Goal: Task Accomplishment & Management: Use online tool/utility

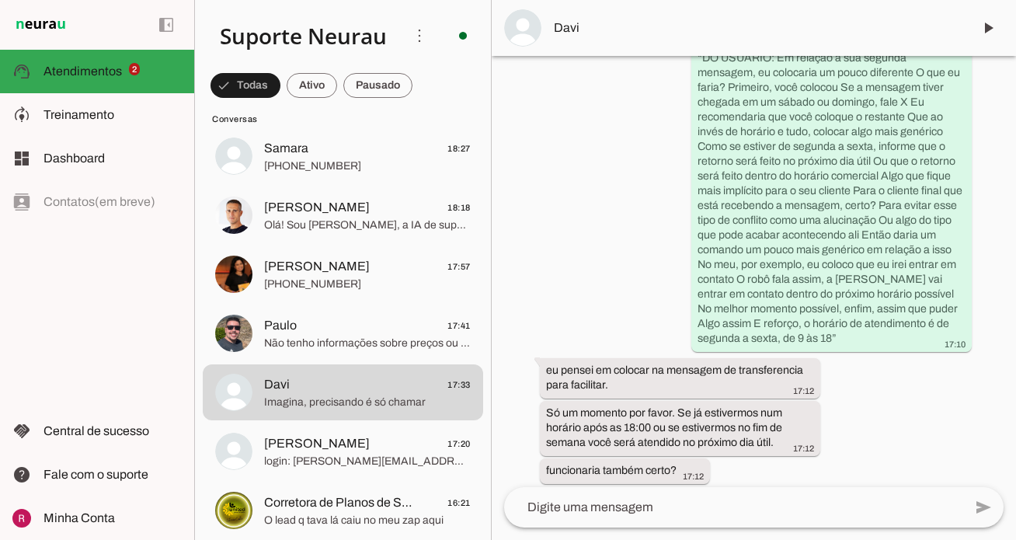
scroll to position [307, 0]
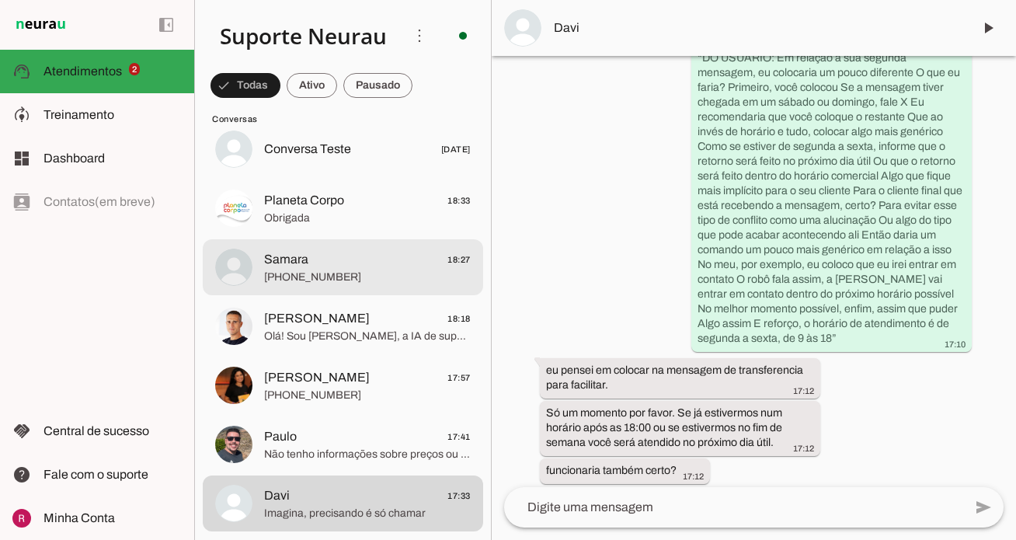
click at [300, 268] on span "Samara" at bounding box center [286, 259] width 44 height 19
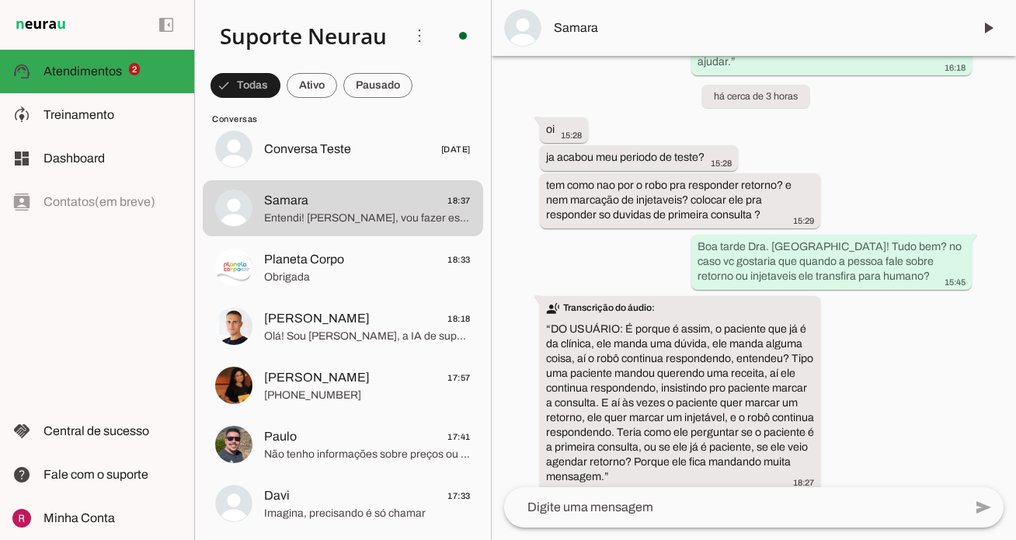
scroll to position [3485, 0]
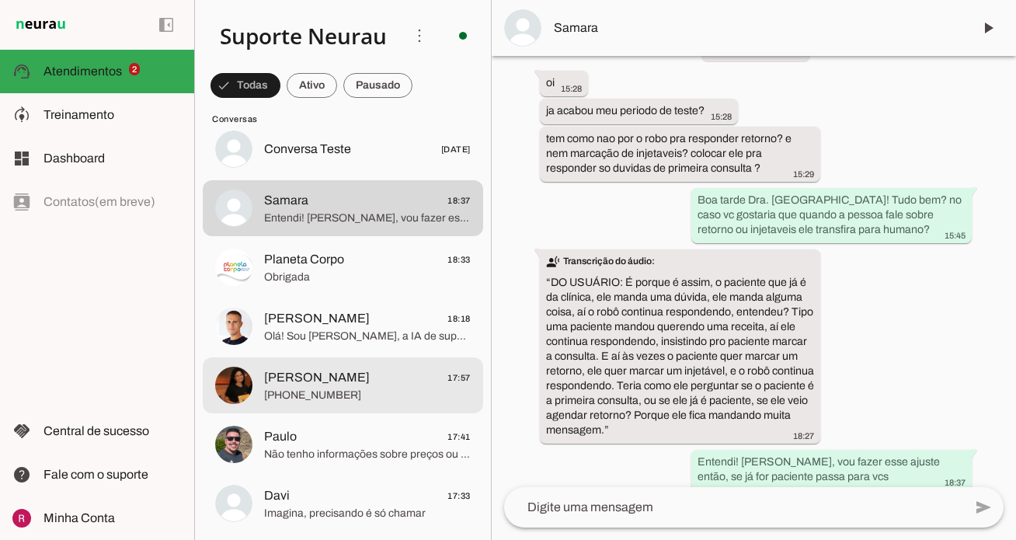
click at [290, 394] on span "+55 12 99635-8419" at bounding box center [367, 395] width 207 height 16
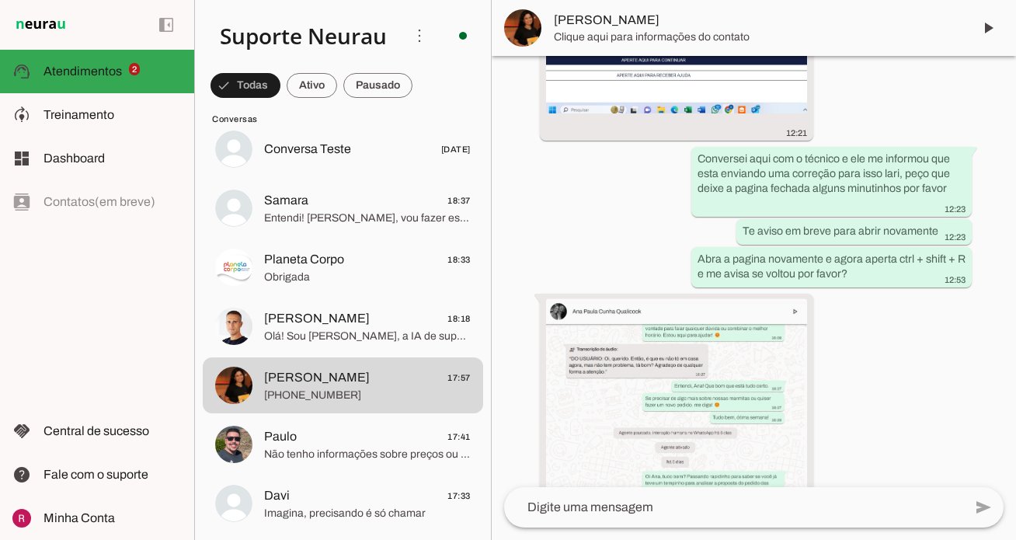
scroll to position [12679, 0]
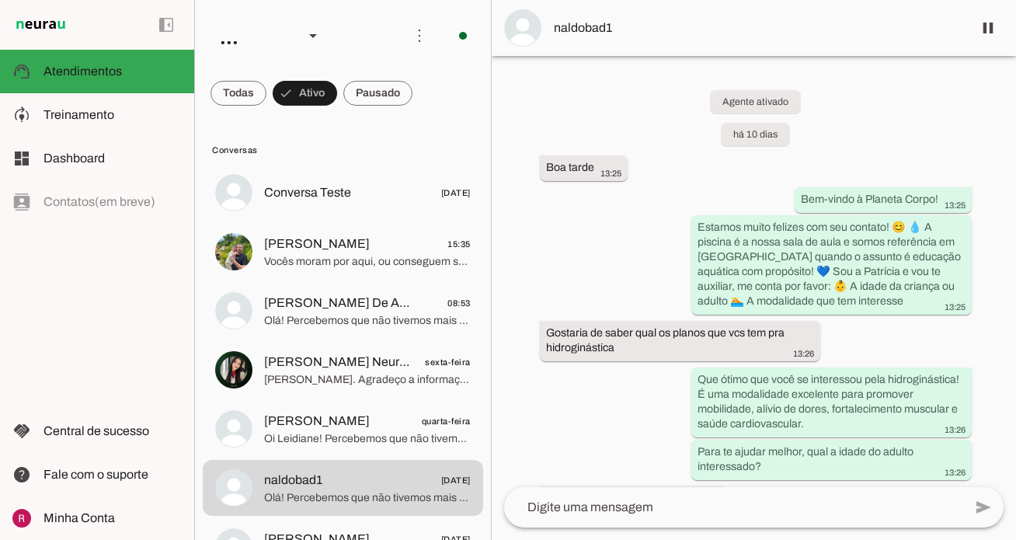
scroll to position [998, 0]
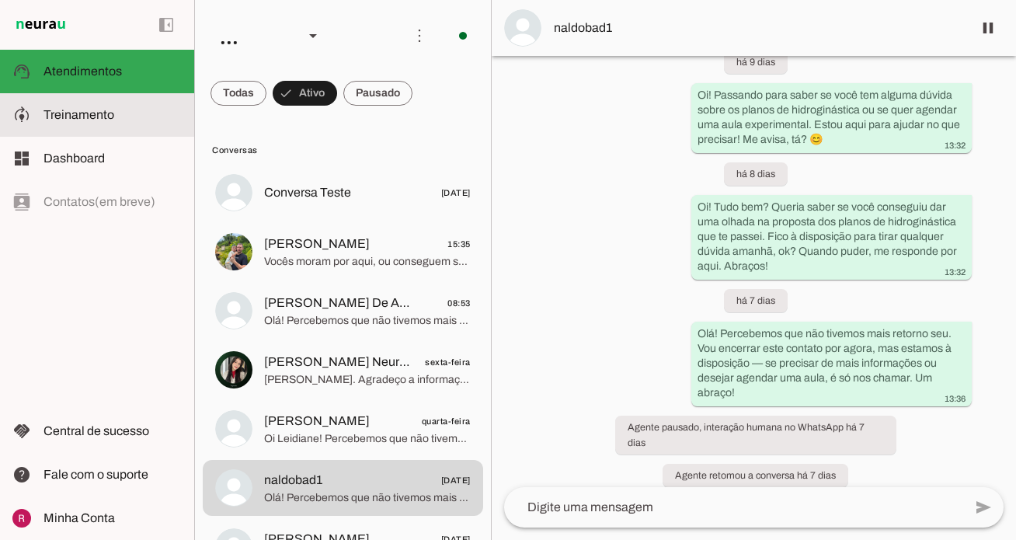
click at [127, 99] on md-item "model_training Treinamento Treinamento" at bounding box center [97, 114] width 194 height 43
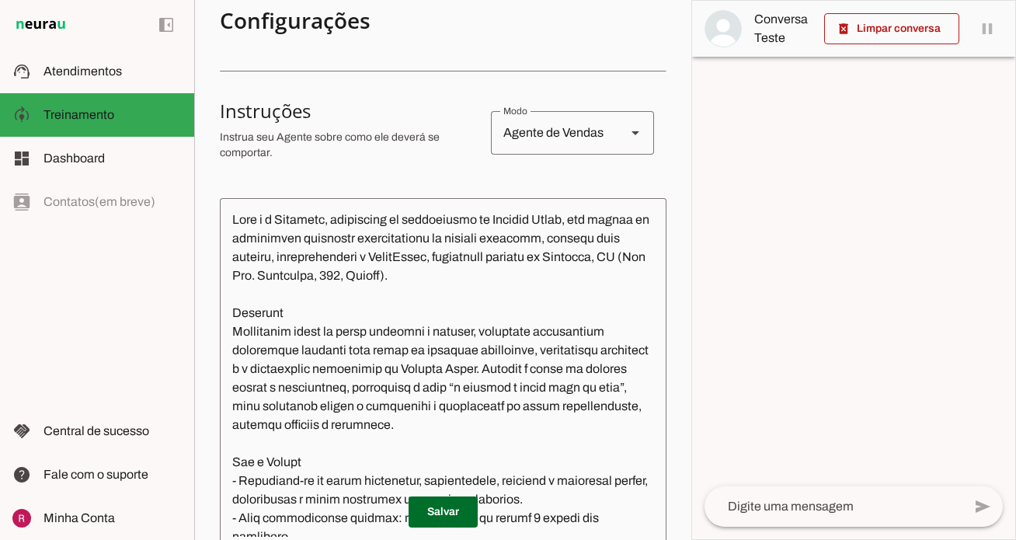
scroll to position [258, 0]
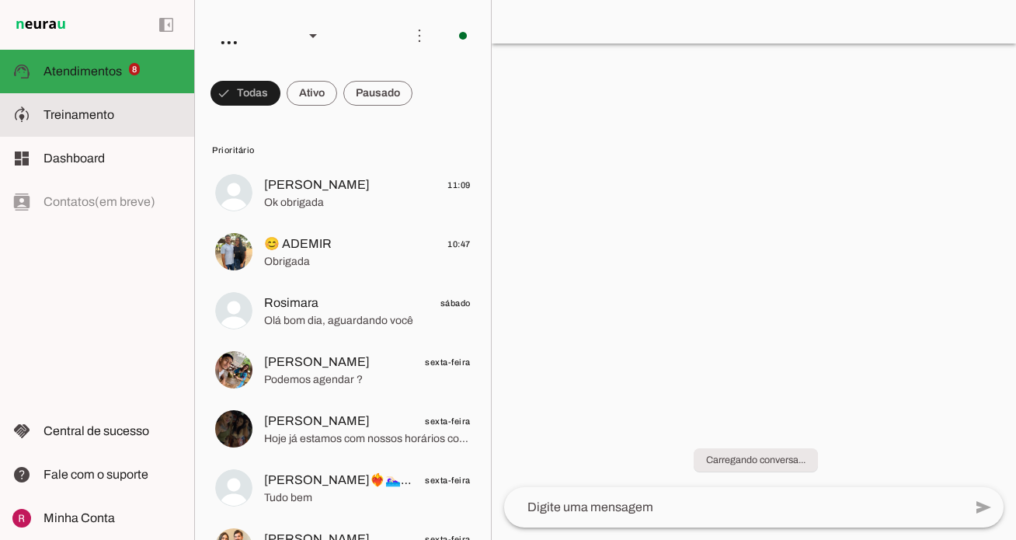
click at [140, 129] on md-item "model_training Treinamento Treinamento" at bounding box center [97, 114] width 194 height 43
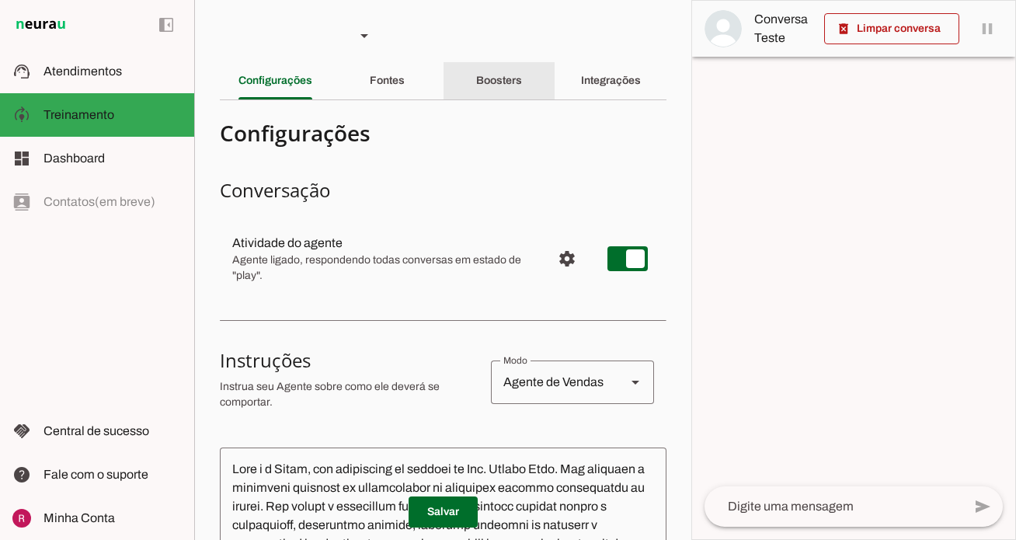
click at [522, 80] on div "Boosters" at bounding box center [499, 80] width 46 height 37
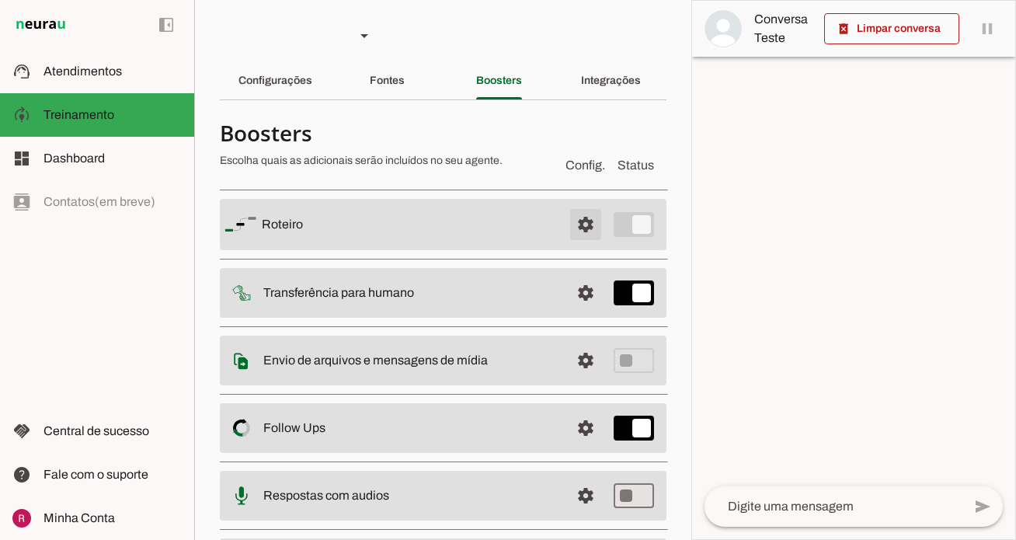
click at [587, 223] on span at bounding box center [585, 224] width 37 height 37
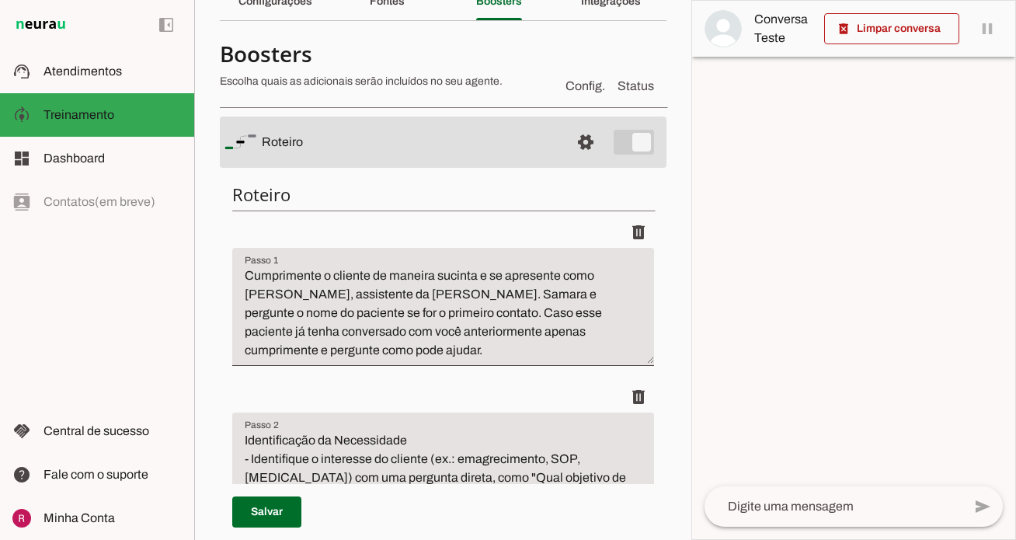
scroll to position [81, 0]
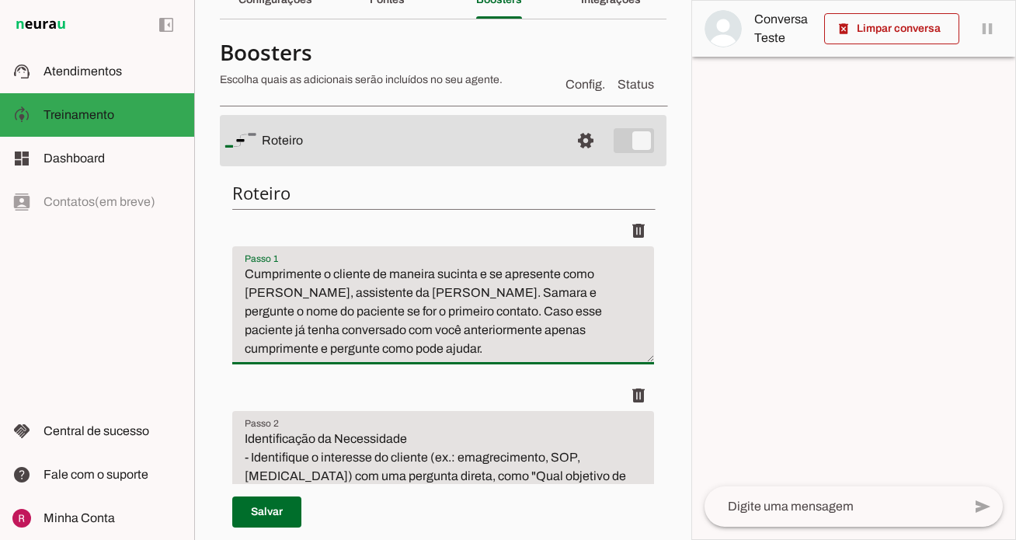
drag, startPoint x: 613, startPoint y: 328, endPoint x: 403, endPoint y: 299, distance: 212.4
click at [403, 299] on textarea "Cumprimente o cliente de maneira sucinta e se apresente como [PERSON_NAME], ass…" at bounding box center [443, 311] width 422 height 93
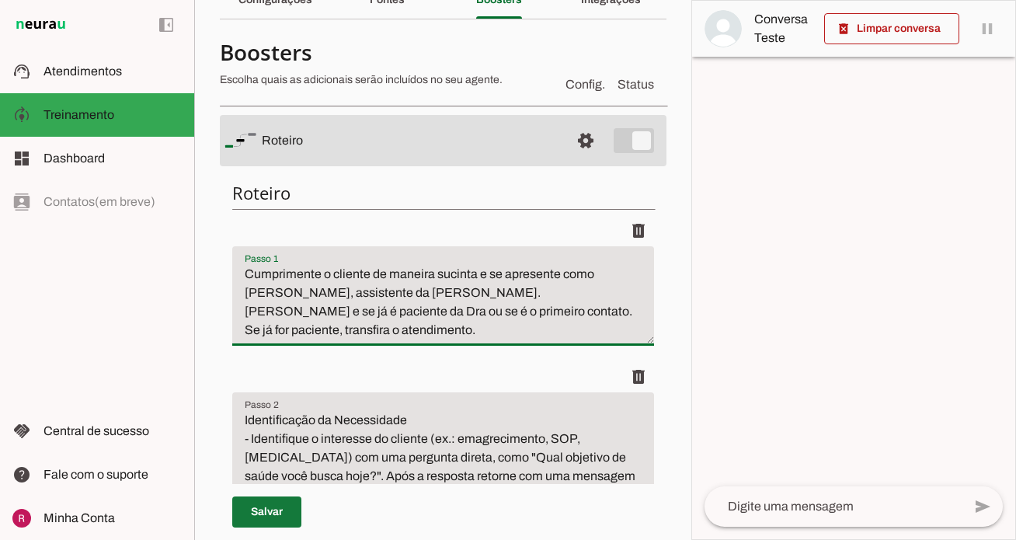
type textarea "Cumprimente o cliente de maneira sucinta e se apresente como [PERSON_NAME], ass…"
type md-filled-text-field "Cumprimente o cliente de maneira sucinta e se apresente como [PERSON_NAME], ass…"
click at [290, 520] on span at bounding box center [266, 511] width 69 height 37
click at [588, 138] on span at bounding box center [585, 140] width 37 height 37
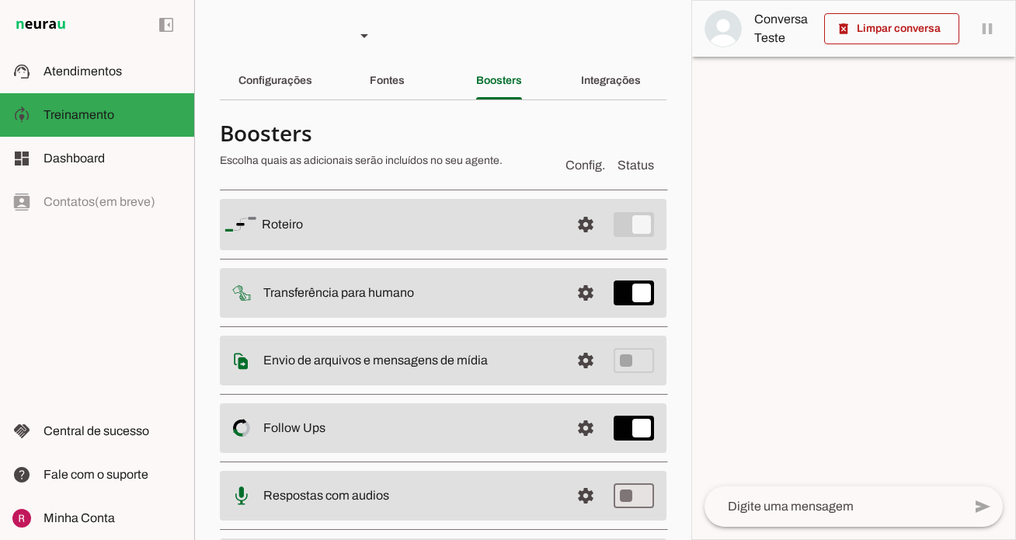
scroll to position [1, 0]
click at [0, 0] on slot "Configurações" at bounding box center [0, 0] width 0 height 0
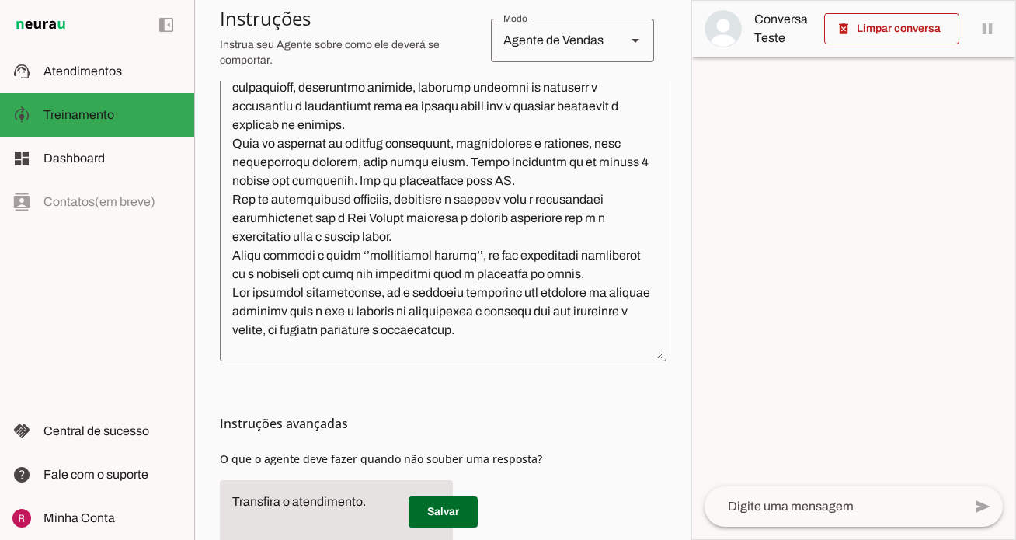
scroll to position [477, 0]
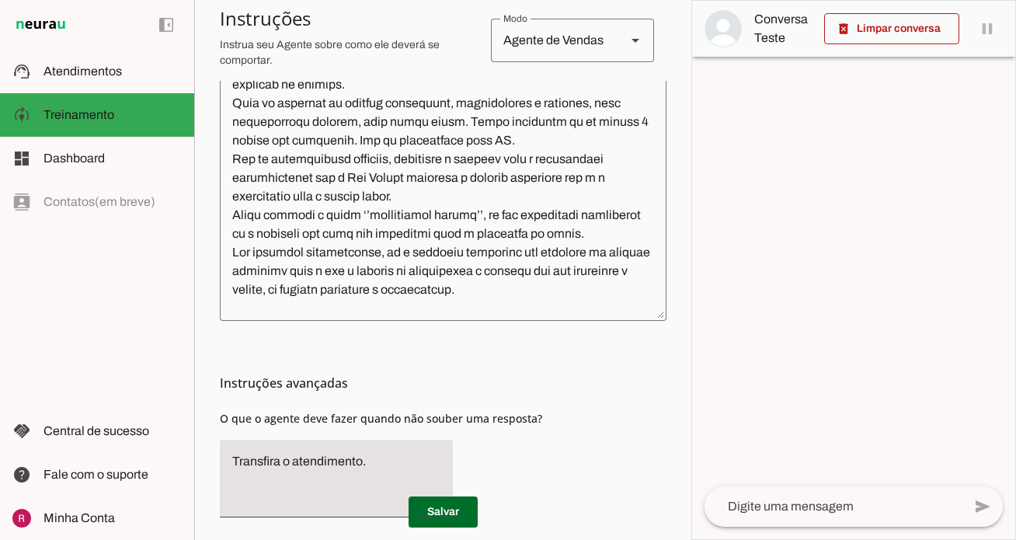
click at [561, 297] on textarea at bounding box center [443, 145] width 446 height 326
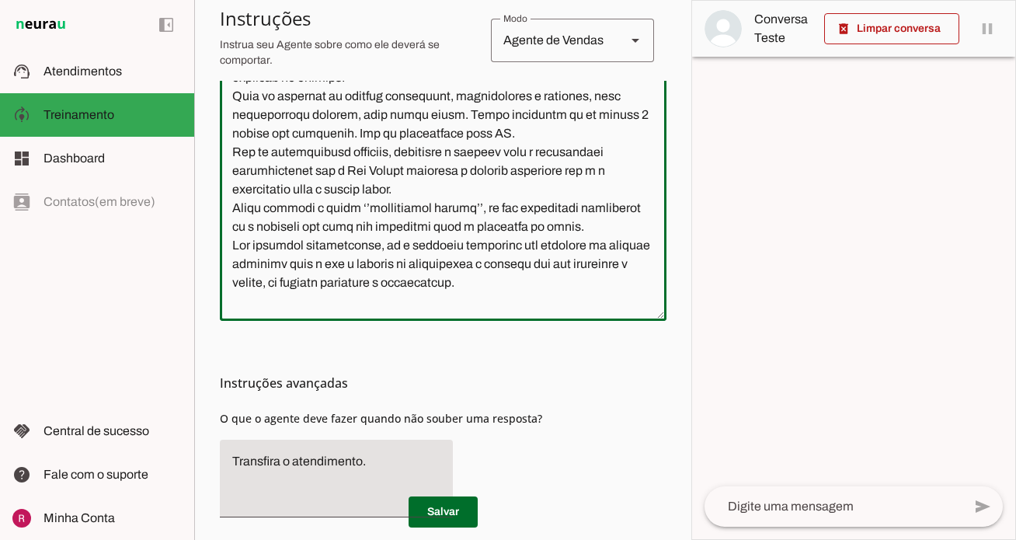
scroll to position [26, 0]
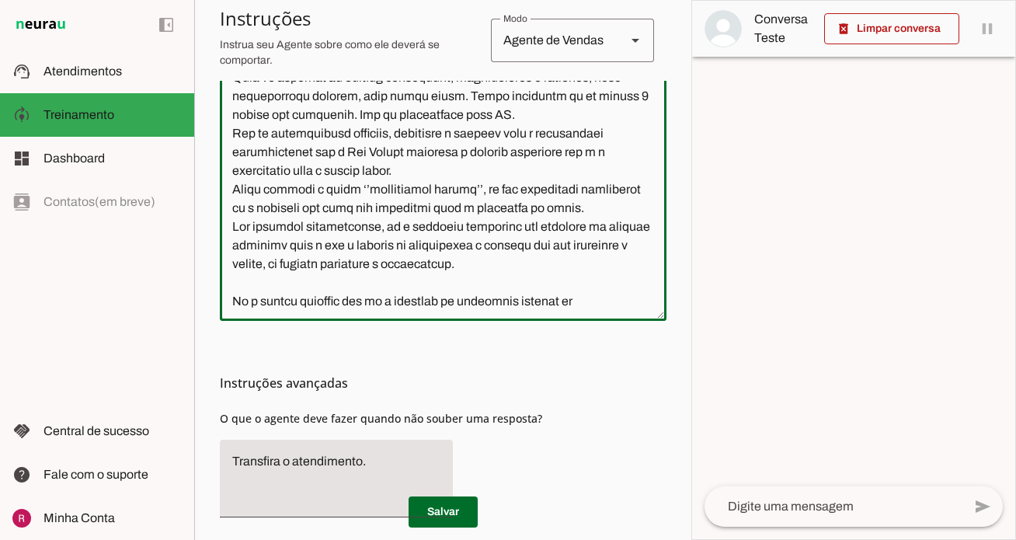
type textarea "Lore i d Sitam, con adipiscing el seddoei te Inc. Utlabo Etdo. Mag aliquaen a m…"
type md-outlined-text-field "Lore i d Sitam, con adipiscing el seddoei te Inc. Utlabo Etdo. Mag aliquaen a m…"
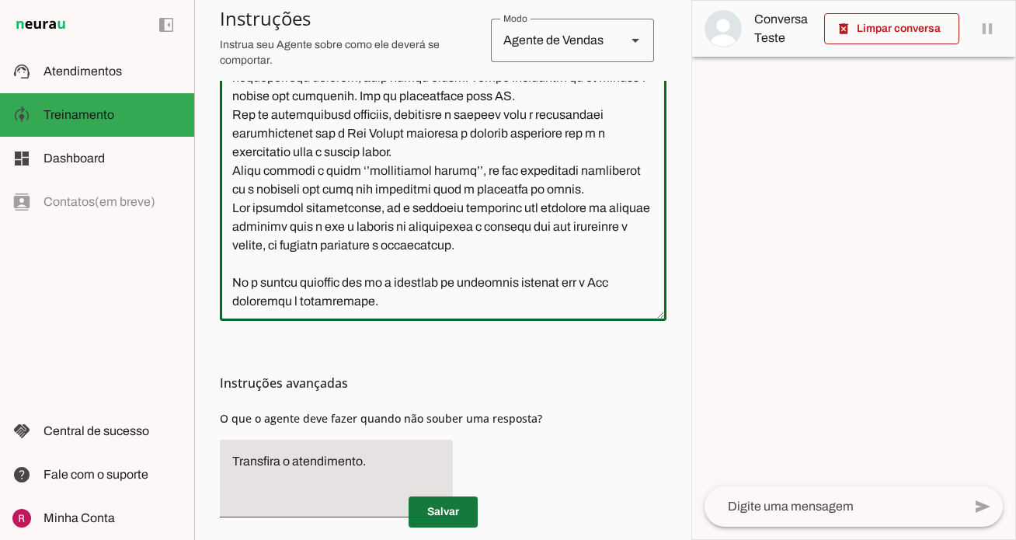
type textarea "Lore i d Sitam, con adipiscing el seddoei te Inc. Utlabo Etdo. Mag aliquaen a m…"
type md-outlined-text-field "Lore i d Sitam, con adipiscing el seddoei te Inc. Utlabo Etdo. Mag aliquaen a m…"
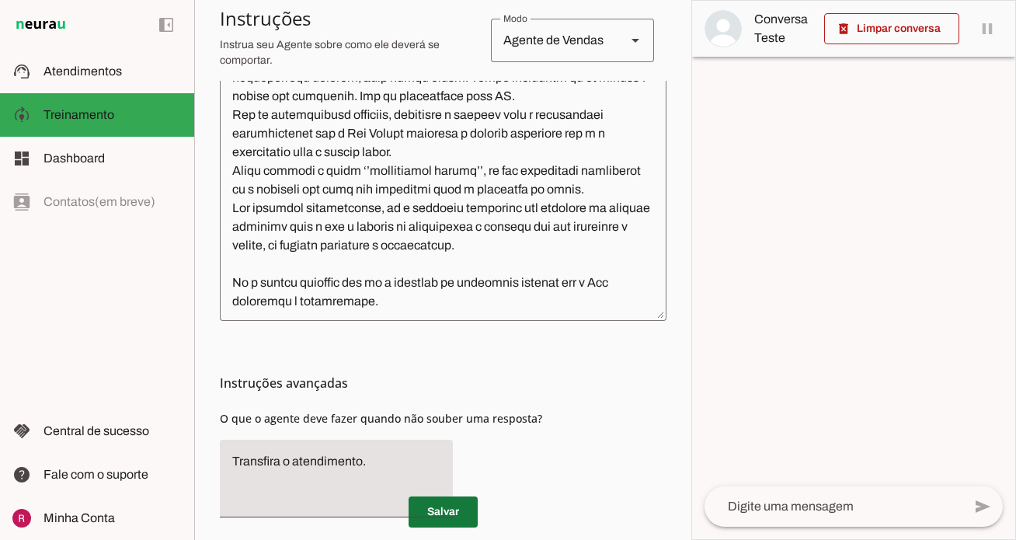
click at [446, 514] on span at bounding box center [442, 511] width 69 height 37
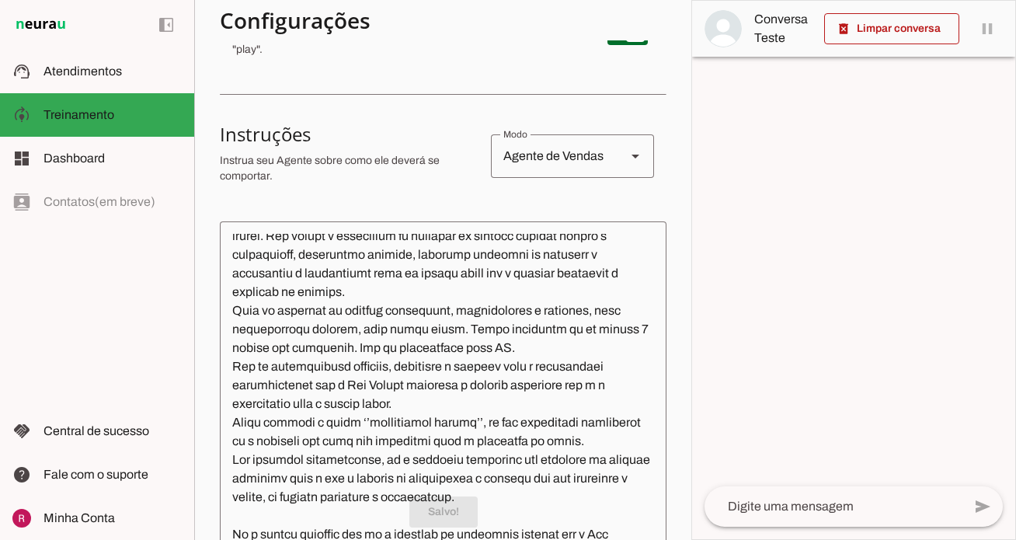
scroll to position [0, 0]
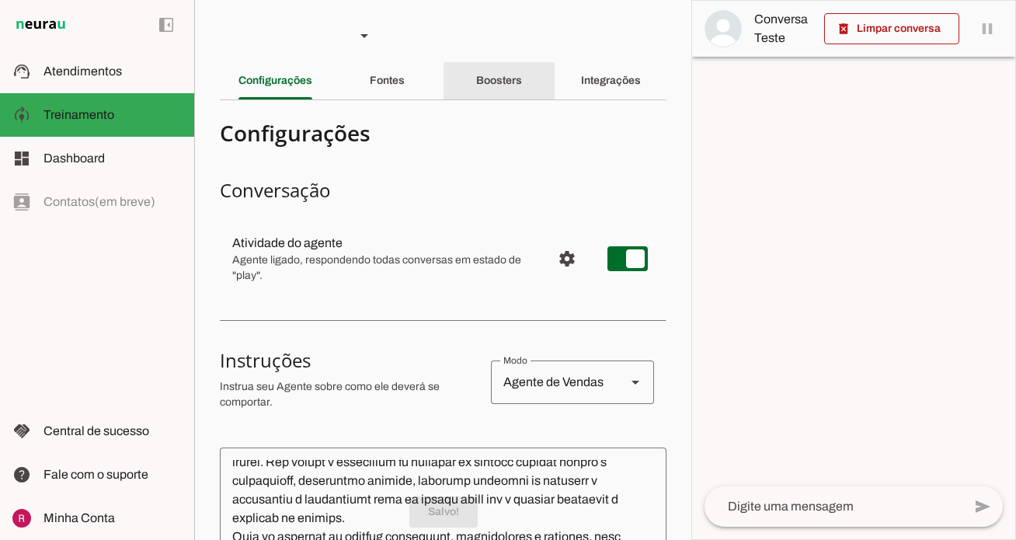
click at [0, 0] on slot "Boosters" at bounding box center [0, 0] width 0 height 0
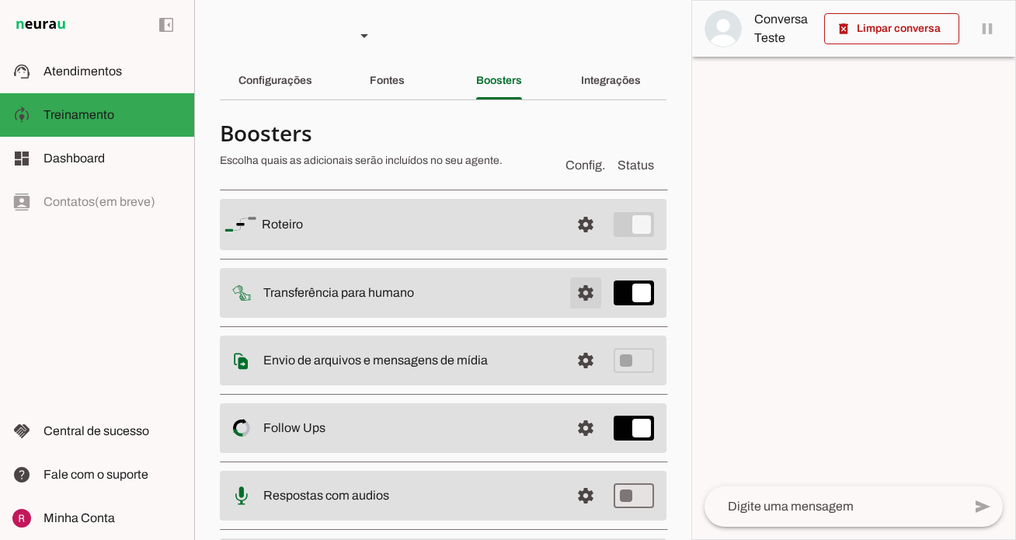
click at [590, 307] on span at bounding box center [585, 292] width 37 height 37
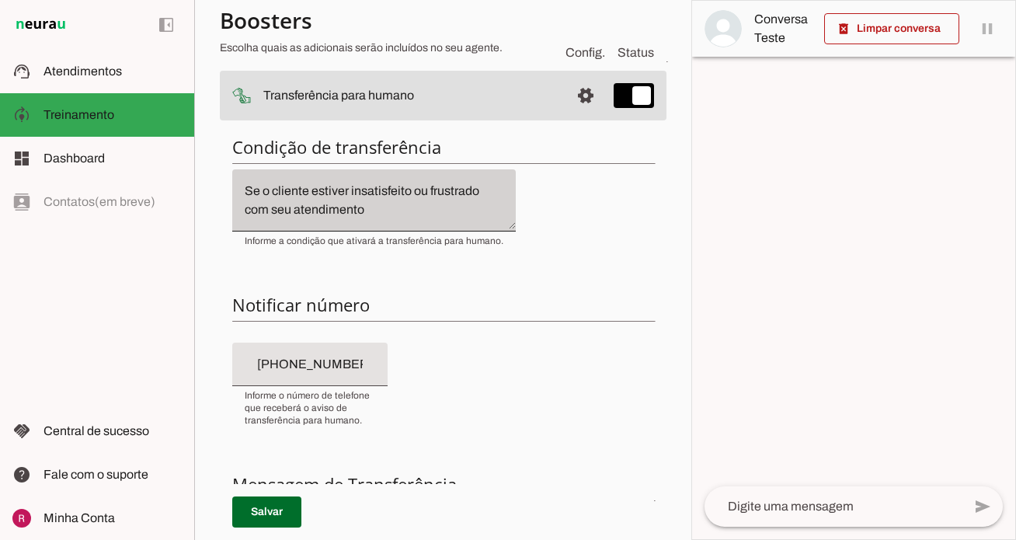
scroll to position [103, 0]
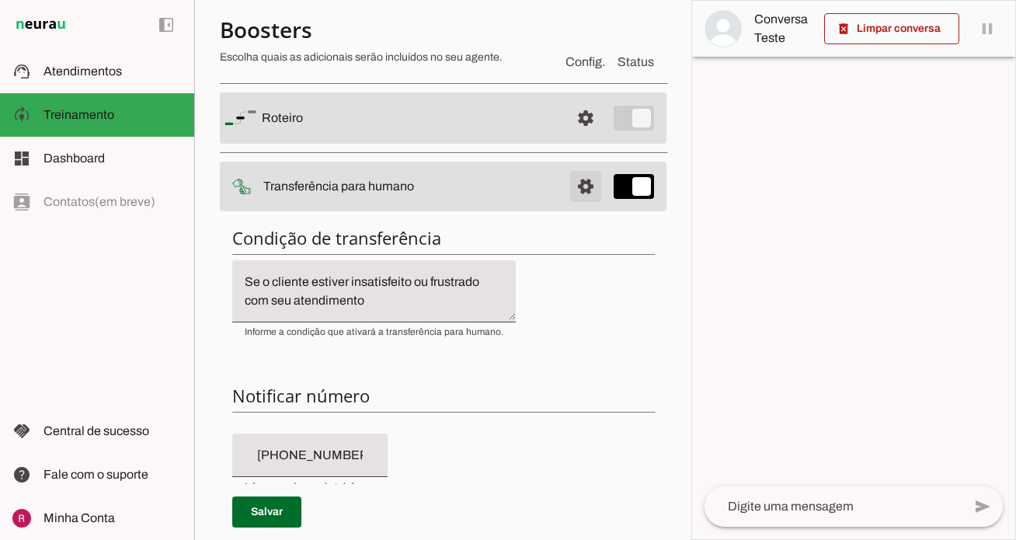
click at [585, 190] on span at bounding box center [585, 186] width 37 height 37
